Goal: Navigation & Orientation: Find specific page/section

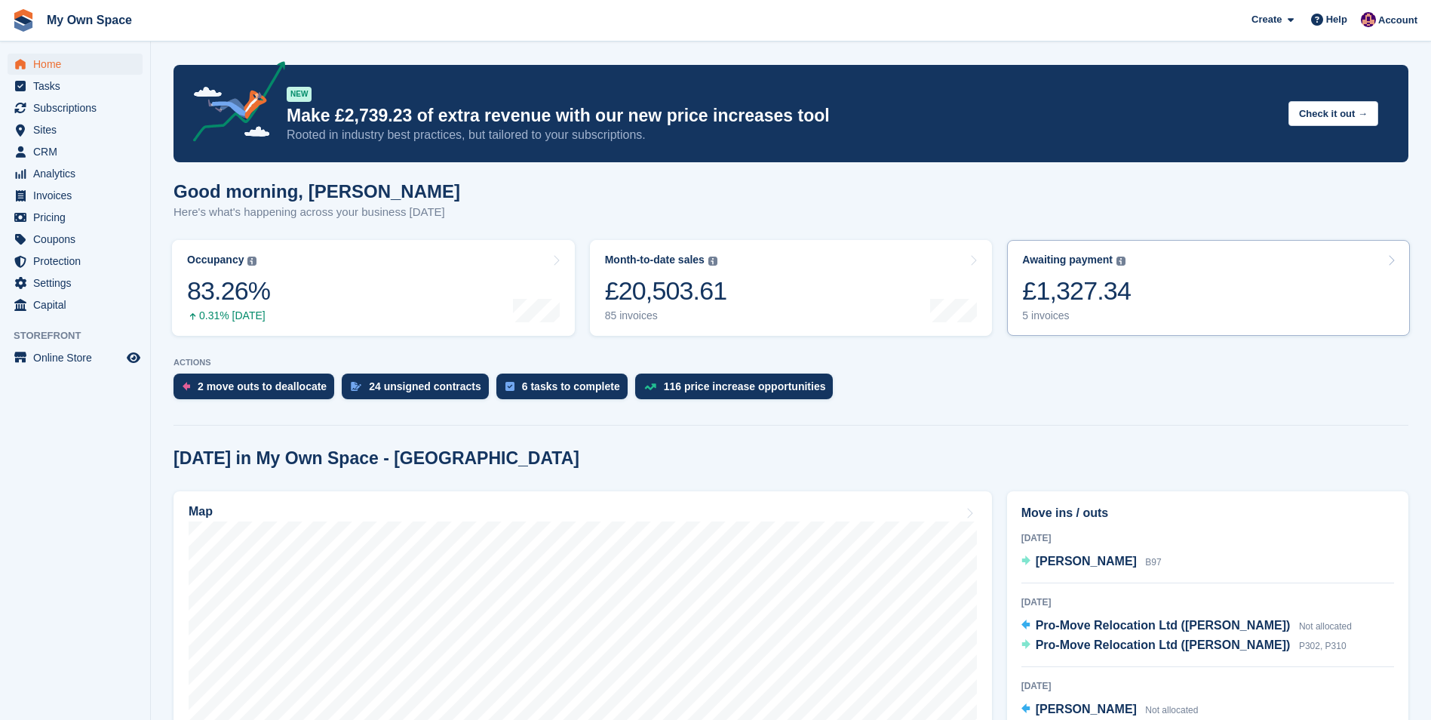
click at [1045, 309] on div "Awaiting payment The total outstanding balance on all open invoices. £1,327.34 …" at bounding box center [1076, 287] width 109 height 69
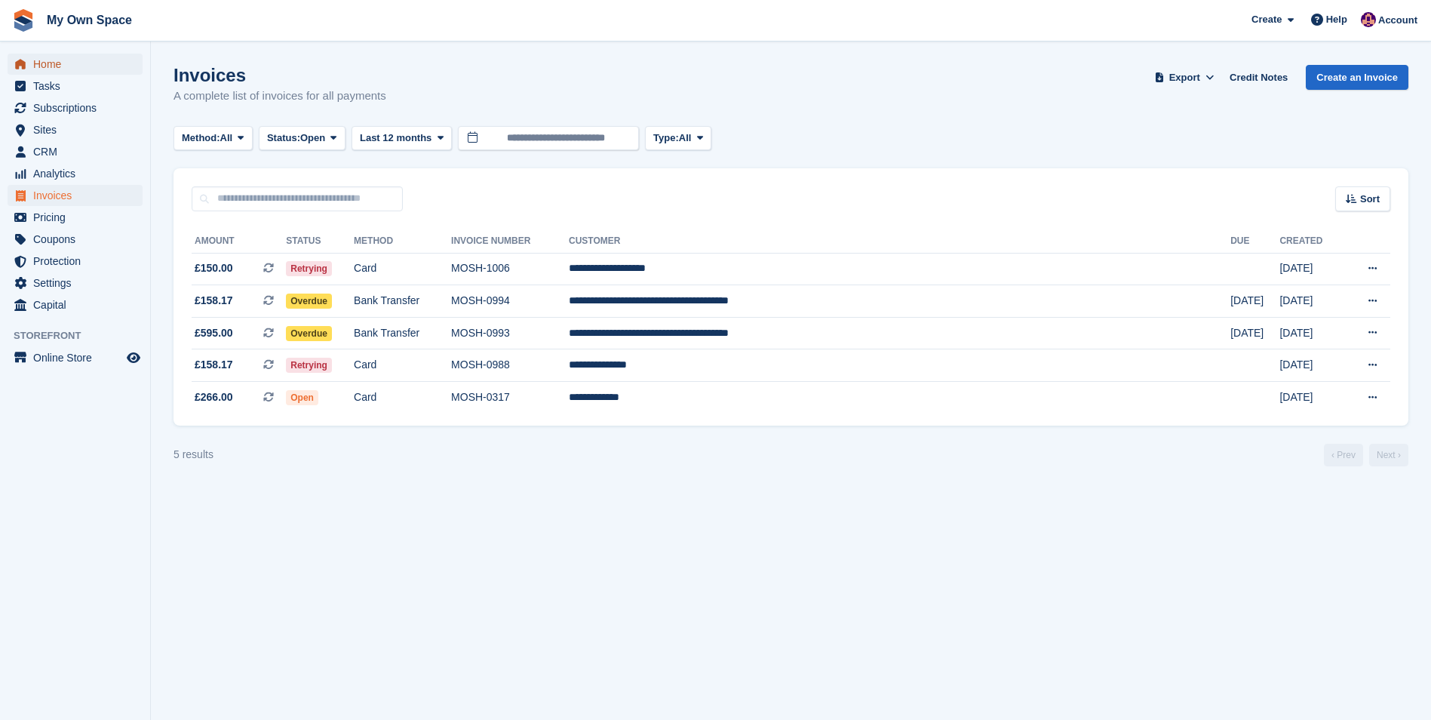
click at [44, 59] on span "Home" at bounding box center [78, 64] width 91 height 21
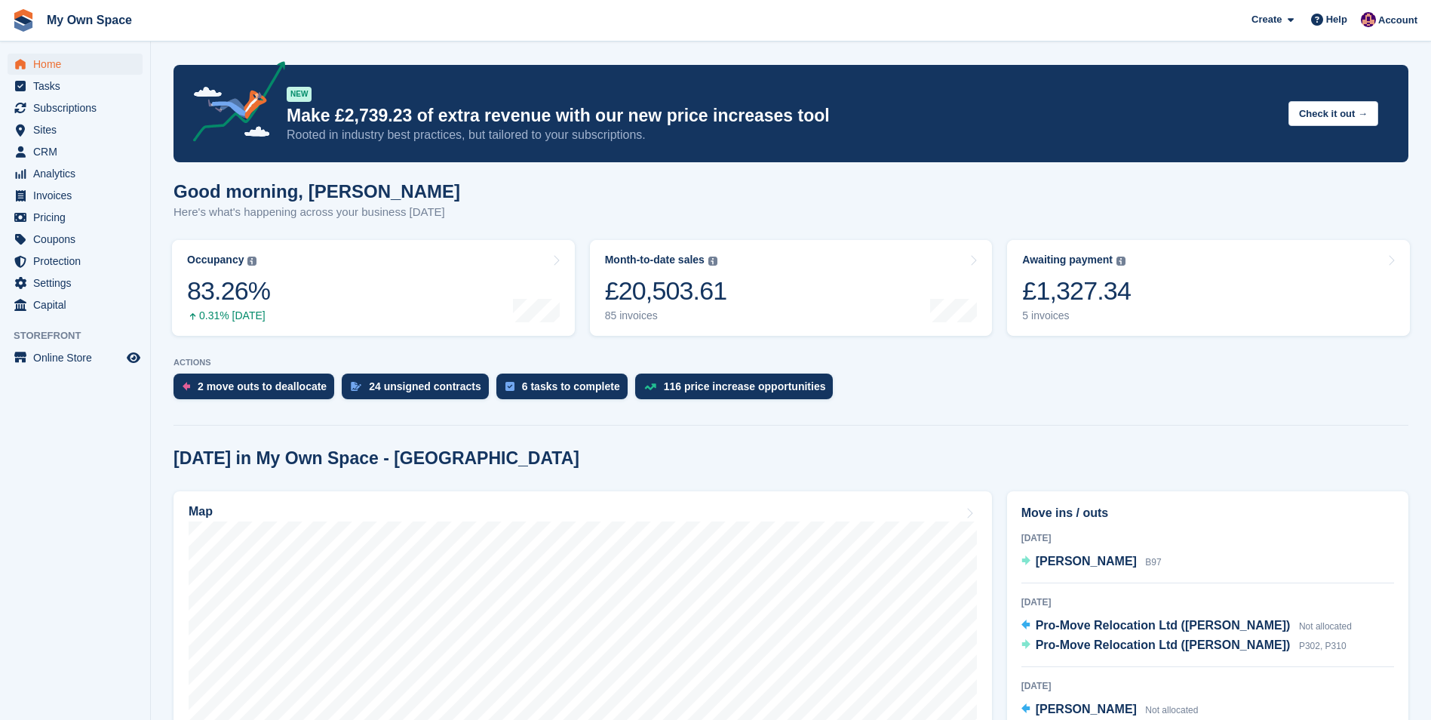
scroll to position [151, 0]
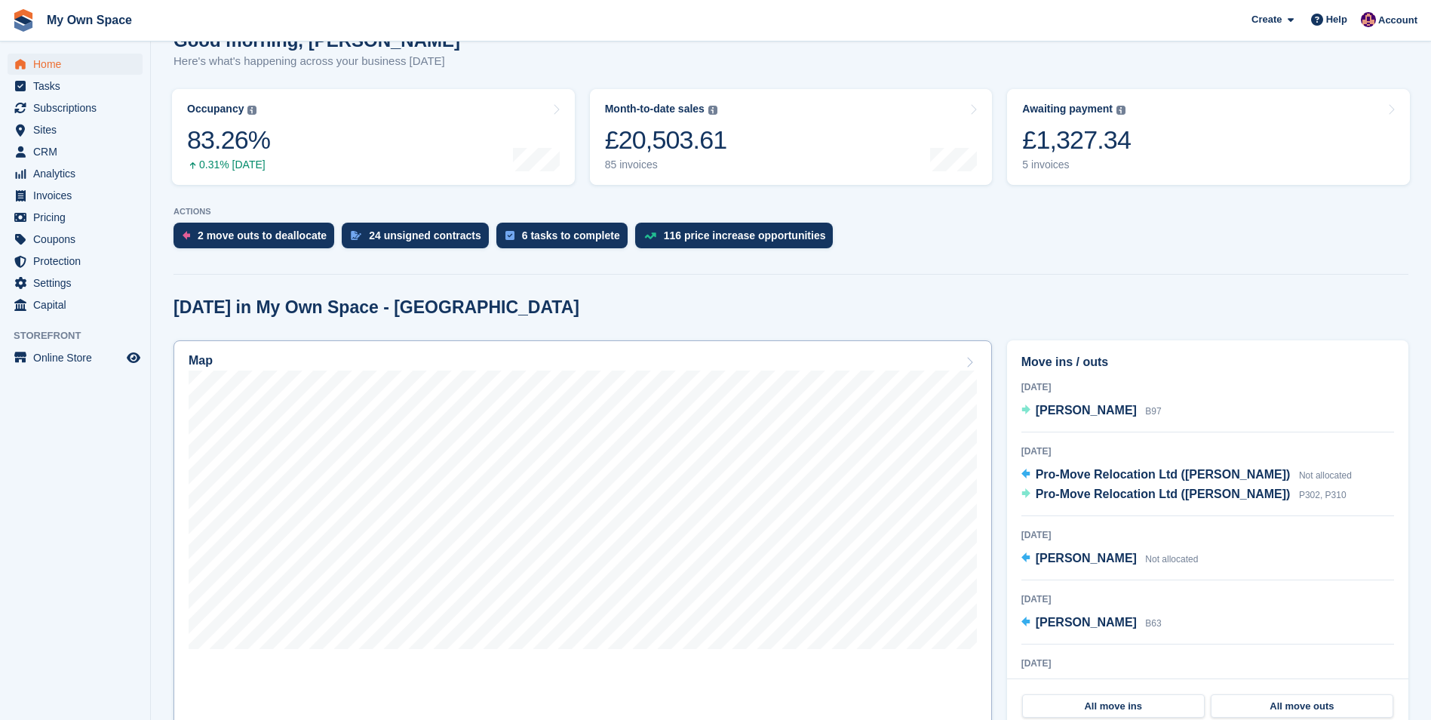
click at [199, 363] on h2 "Map" at bounding box center [201, 361] width 24 height 14
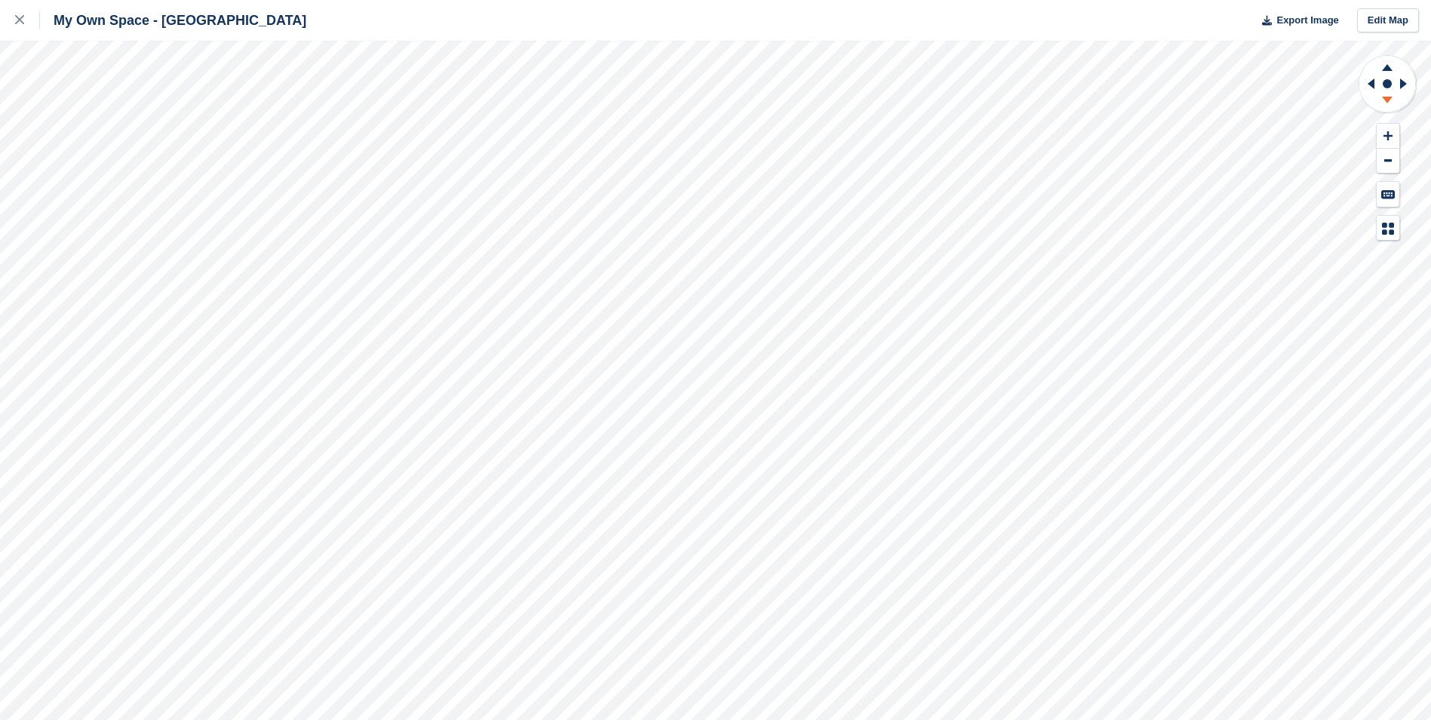
click at [1389, 97] on icon at bounding box center [1387, 100] width 11 height 7
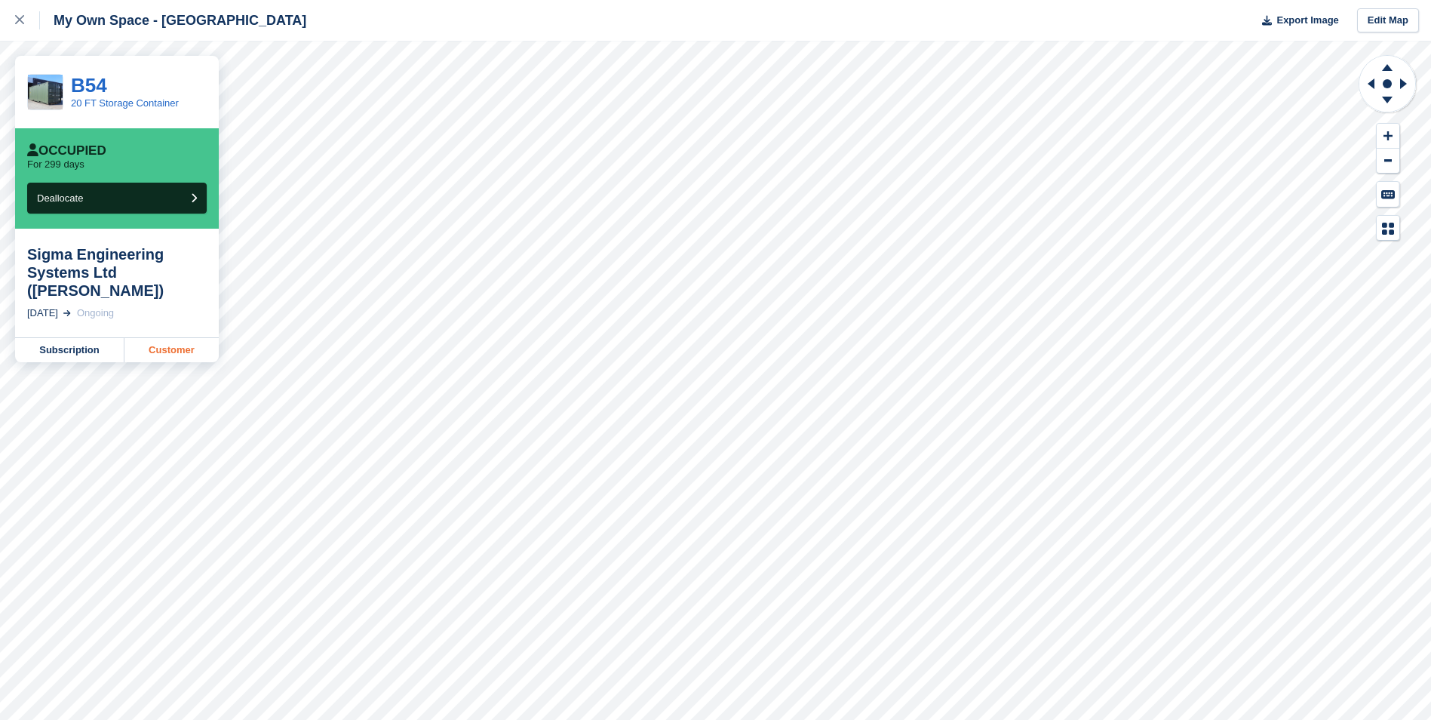
click at [166, 350] on link "Customer" at bounding box center [171, 350] width 94 height 24
click at [16, 17] on icon at bounding box center [19, 19] width 9 height 9
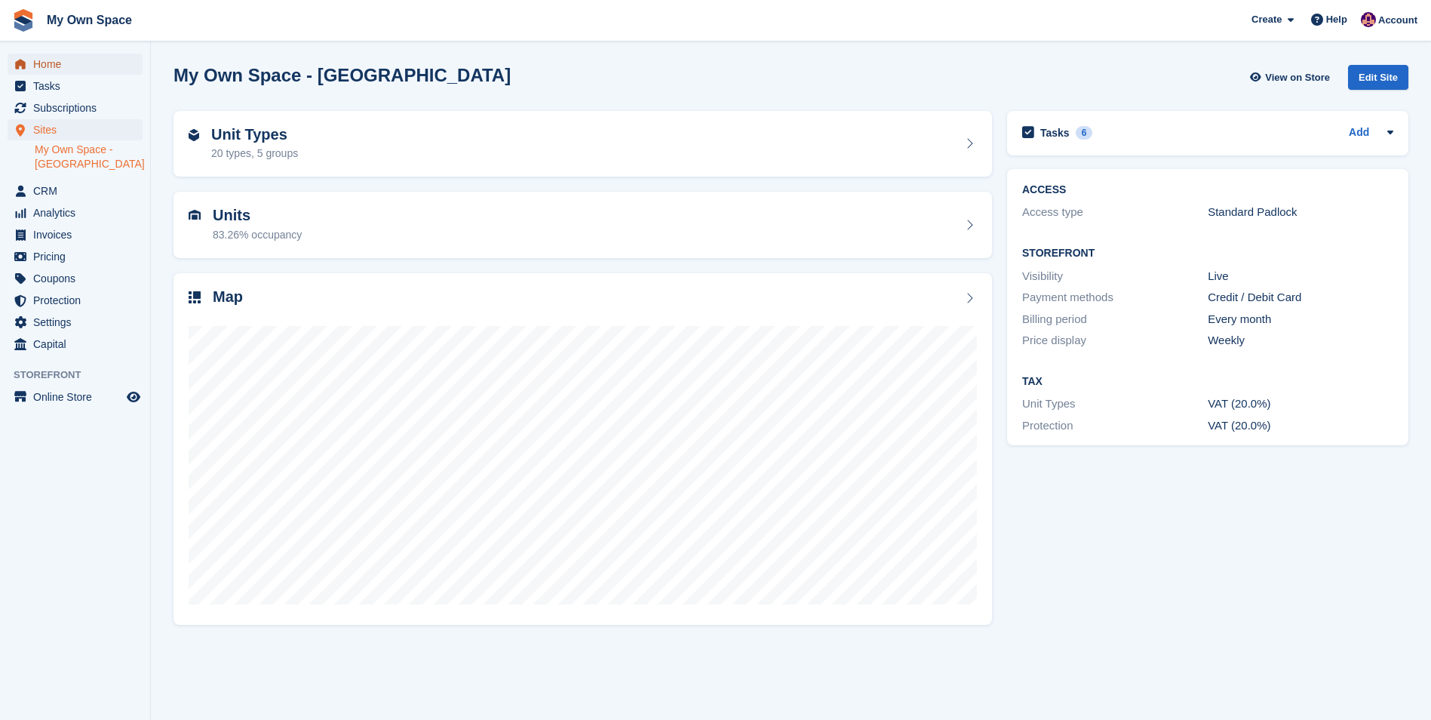
click at [57, 67] on span "Home" at bounding box center [78, 64] width 91 height 21
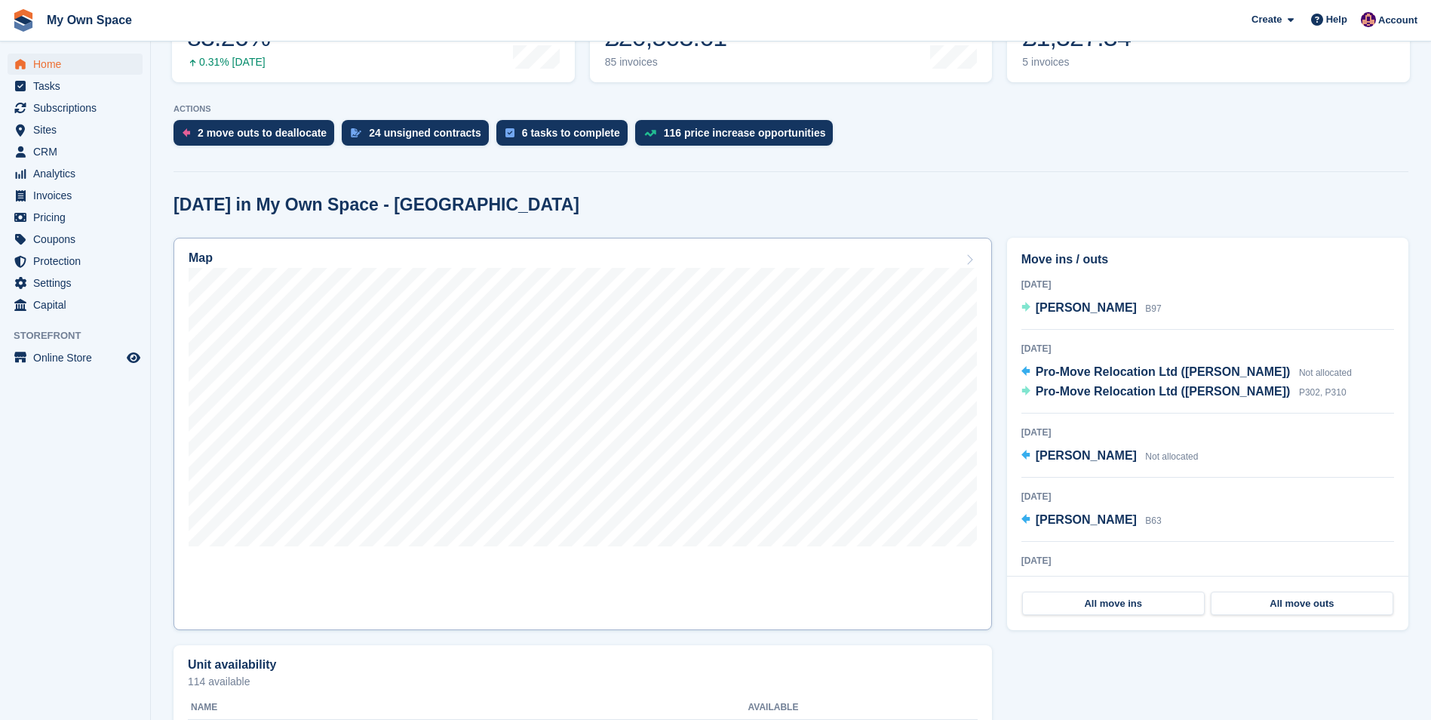
scroll to position [302, 0]
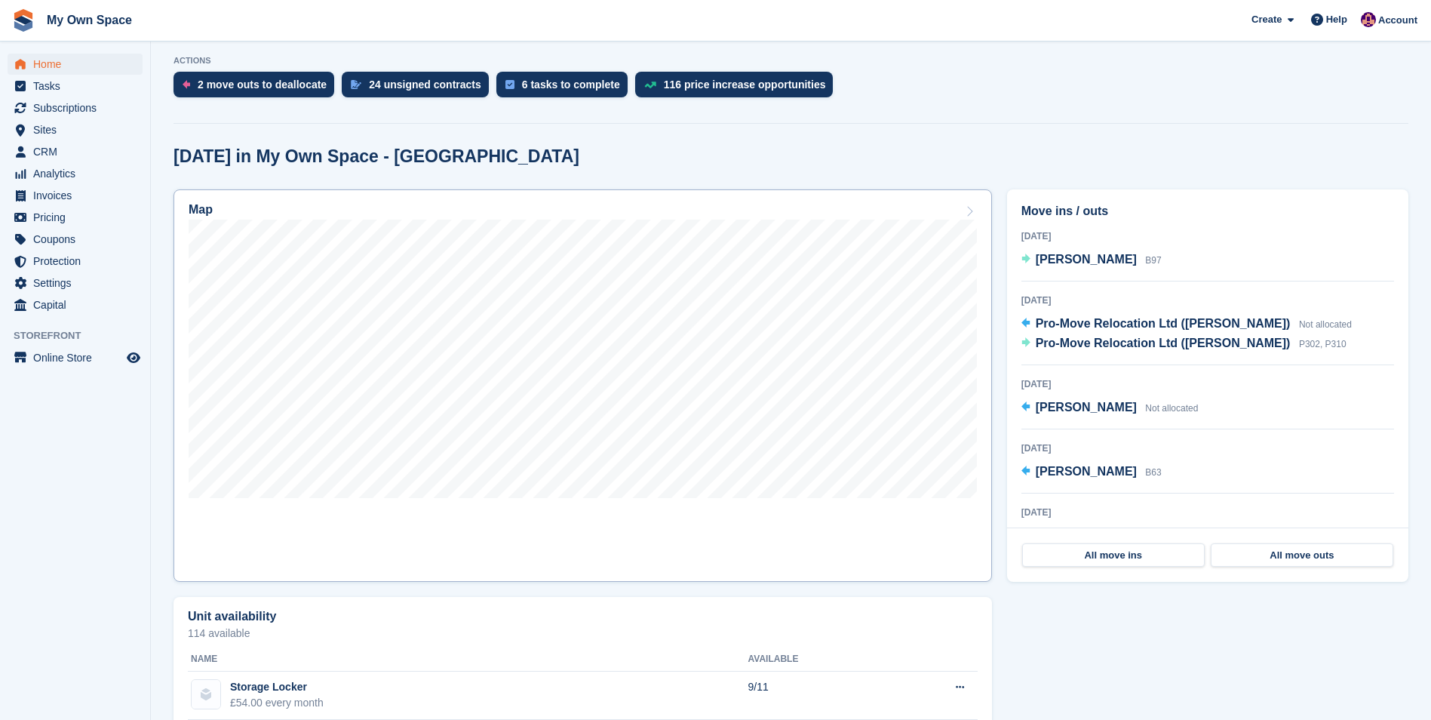
click at [198, 210] on h2 "Map" at bounding box center [201, 210] width 24 height 14
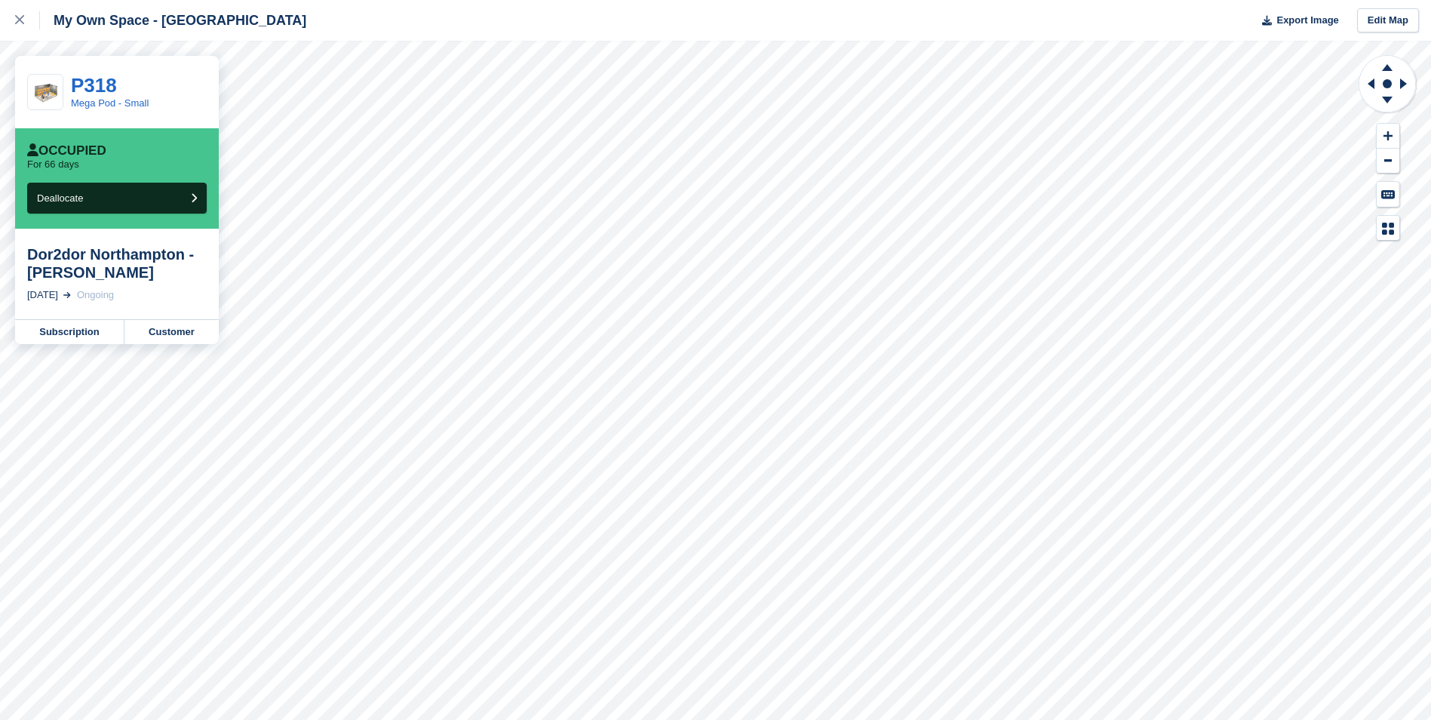
click at [91, 263] on div "Dor2dor Northampton - [PERSON_NAME]" at bounding box center [117, 263] width 180 height 36
click at [157, 336] on link "Customer" at bounding box center [171, 332] width 94 height 24
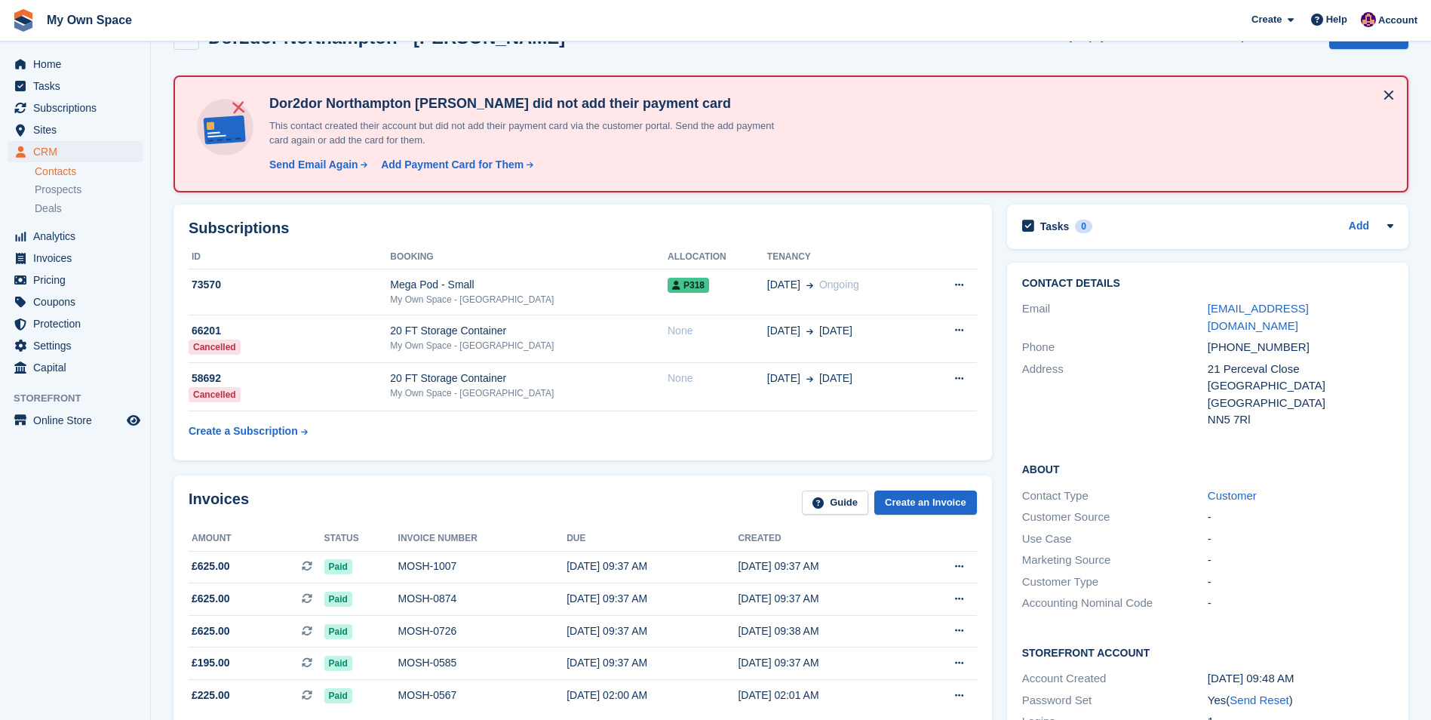
scroll to position [75, 0]
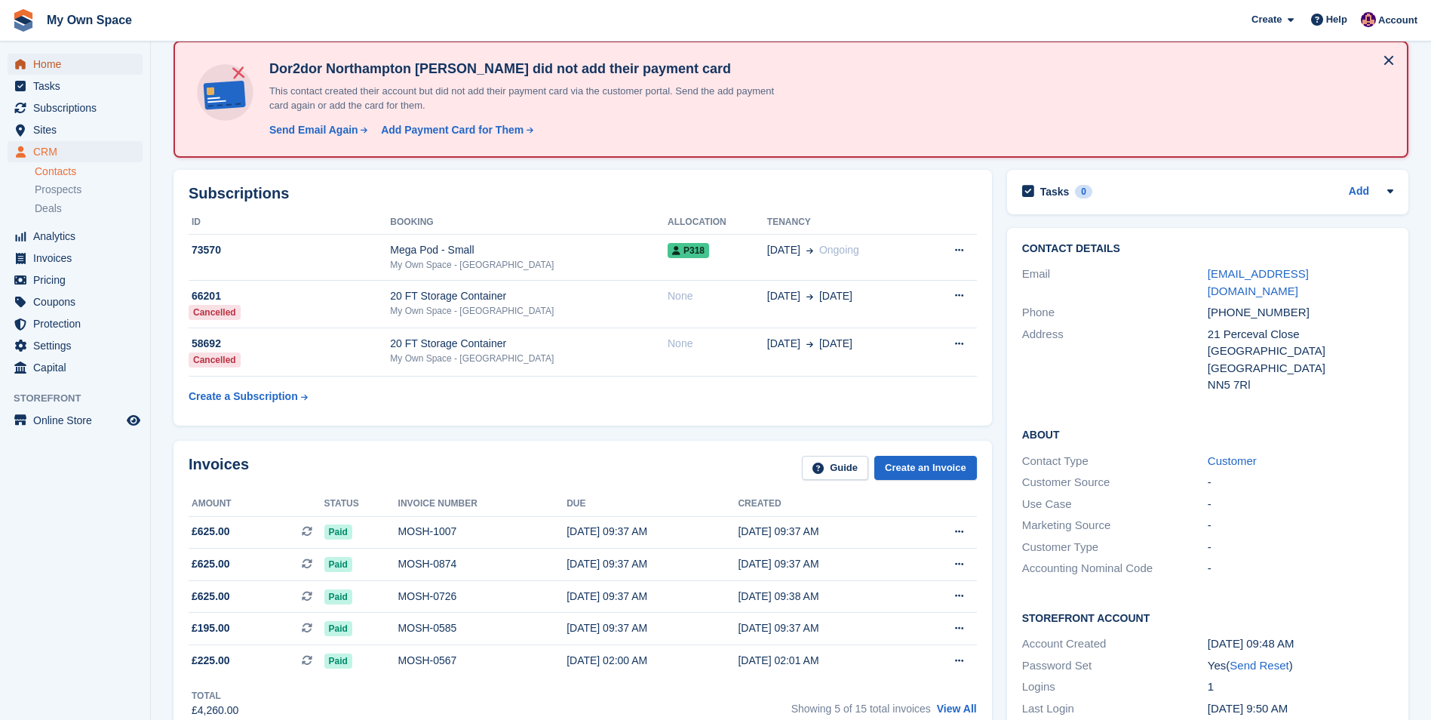
click at [41, 66] on span "Home" at bounding box center [78, 64] width 91 height 21
